Goal: Task Accomplishment & Management: Manage account settings

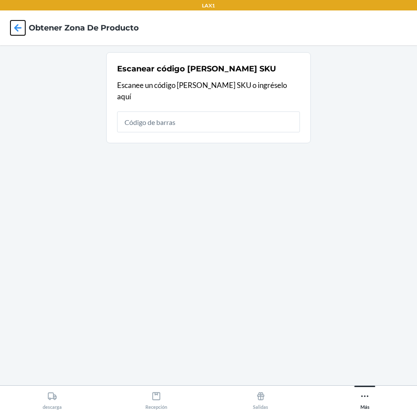
click at [15, 27] on icon at bounding box center [17, 27] width 15 height 15
click at [374, 391] on button "Más" at bounding box center [365, 398] width 105 height 24
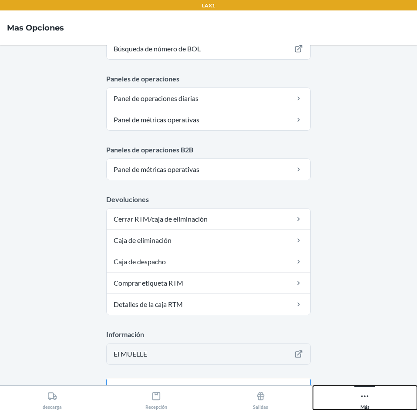
scroll to position [383, 0]
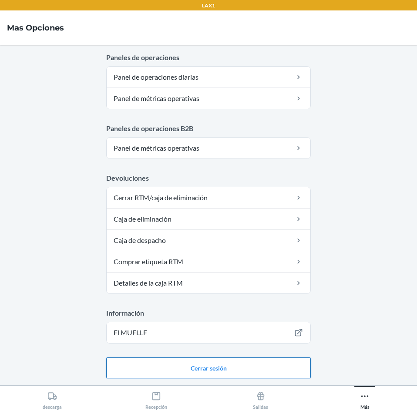
click at [239, 366] on button "Cerrar sesión" at bounding box center [208, 368] width 205 height 21
